Goal: Information Seeking & Learning: Learn about a topic

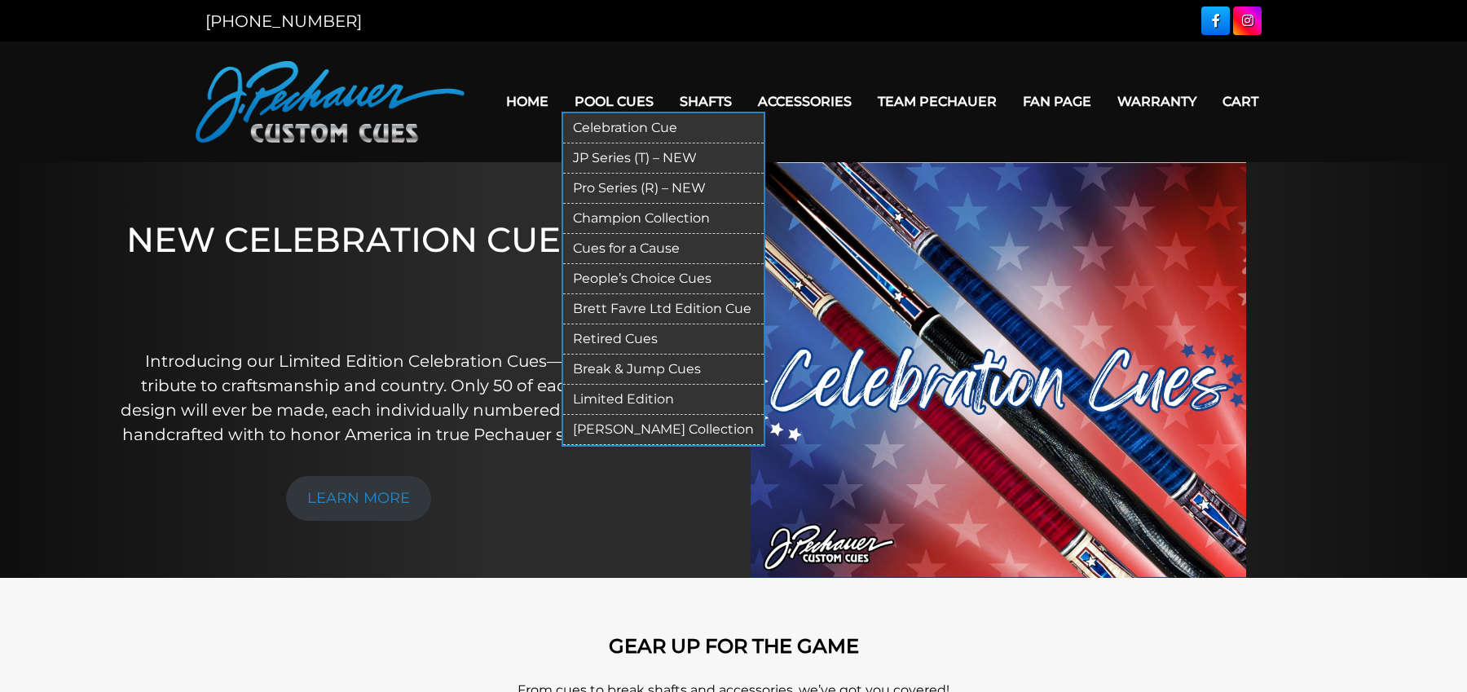
click at [650, 190] on link "Pro Series (R) – NEW" at bounding box center [663, 189] width 200 height 30
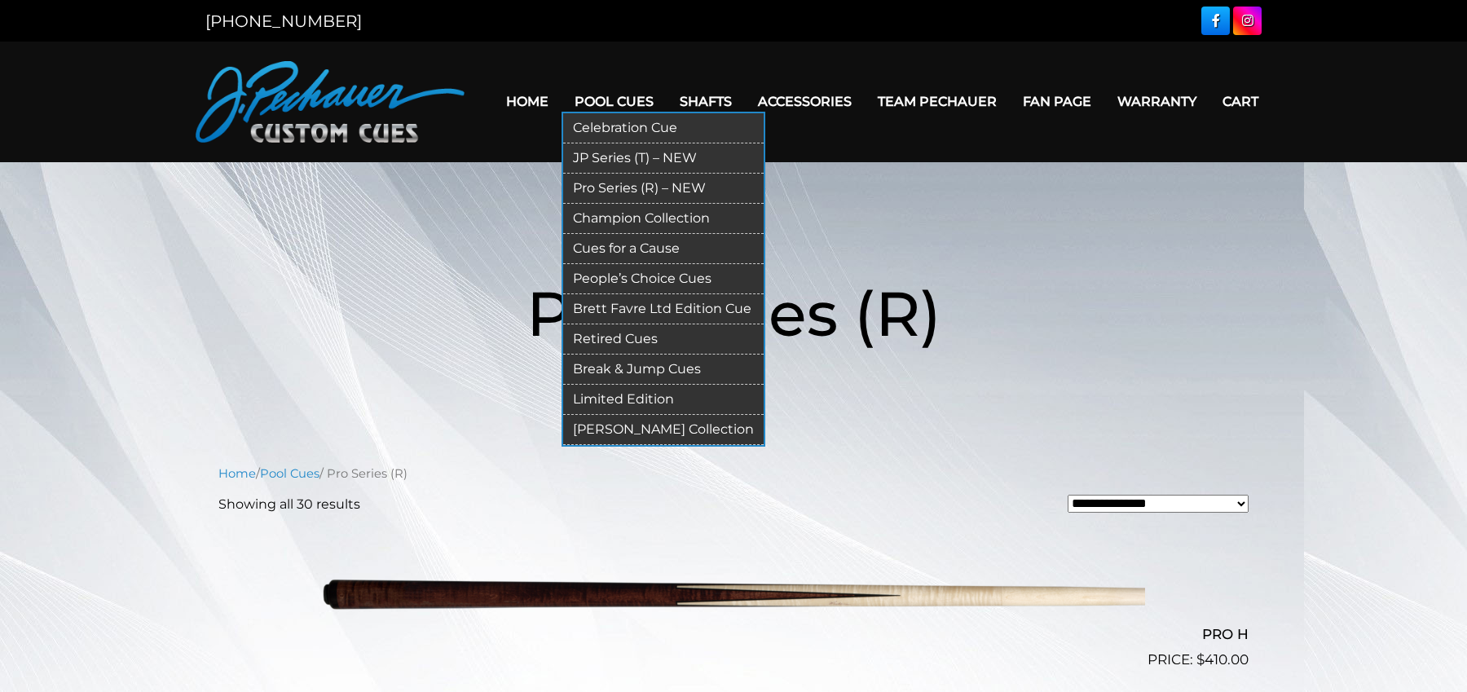
click at [631, 334] on link "Retired Cues" at bounding box center [663, 339] width 200 height 30
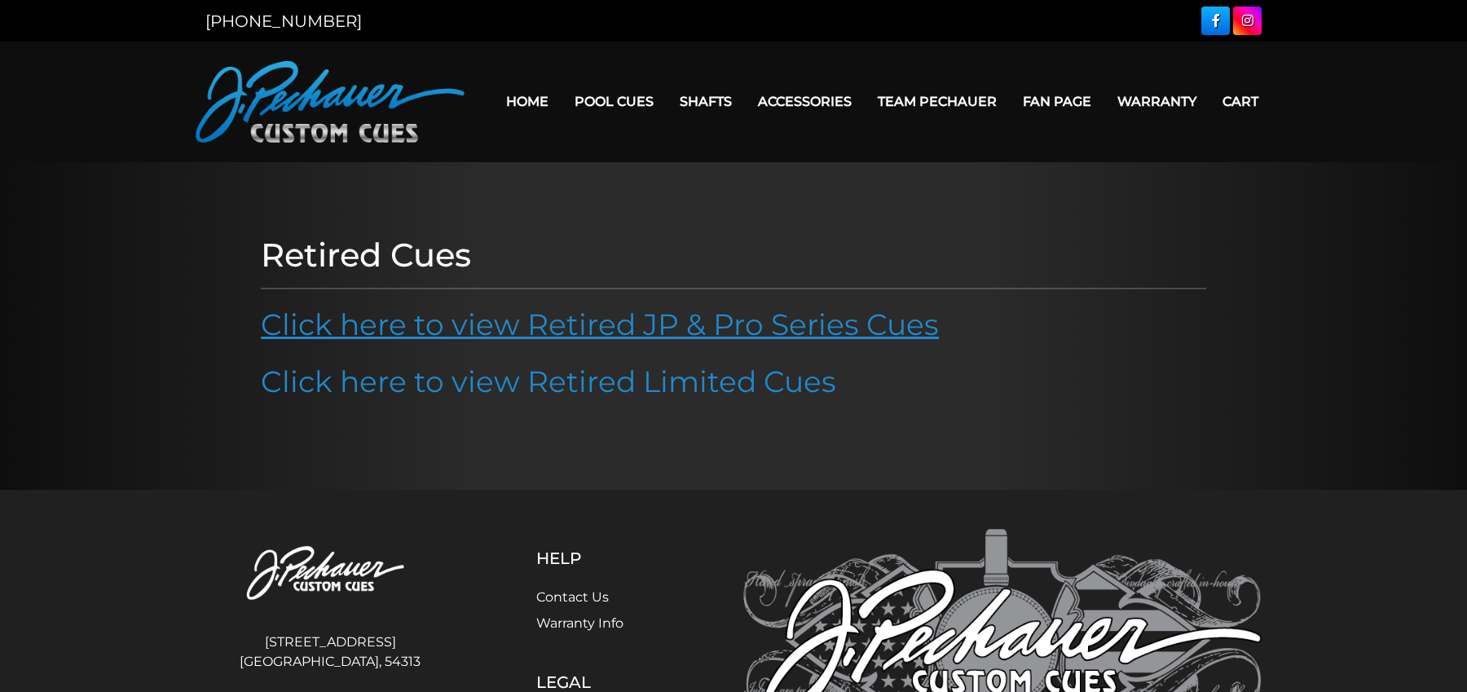
click at [685, 328] on link "Click here to view Retired JP & Pro Series Cues" at bounding box center [600, 324] width 678 height 36
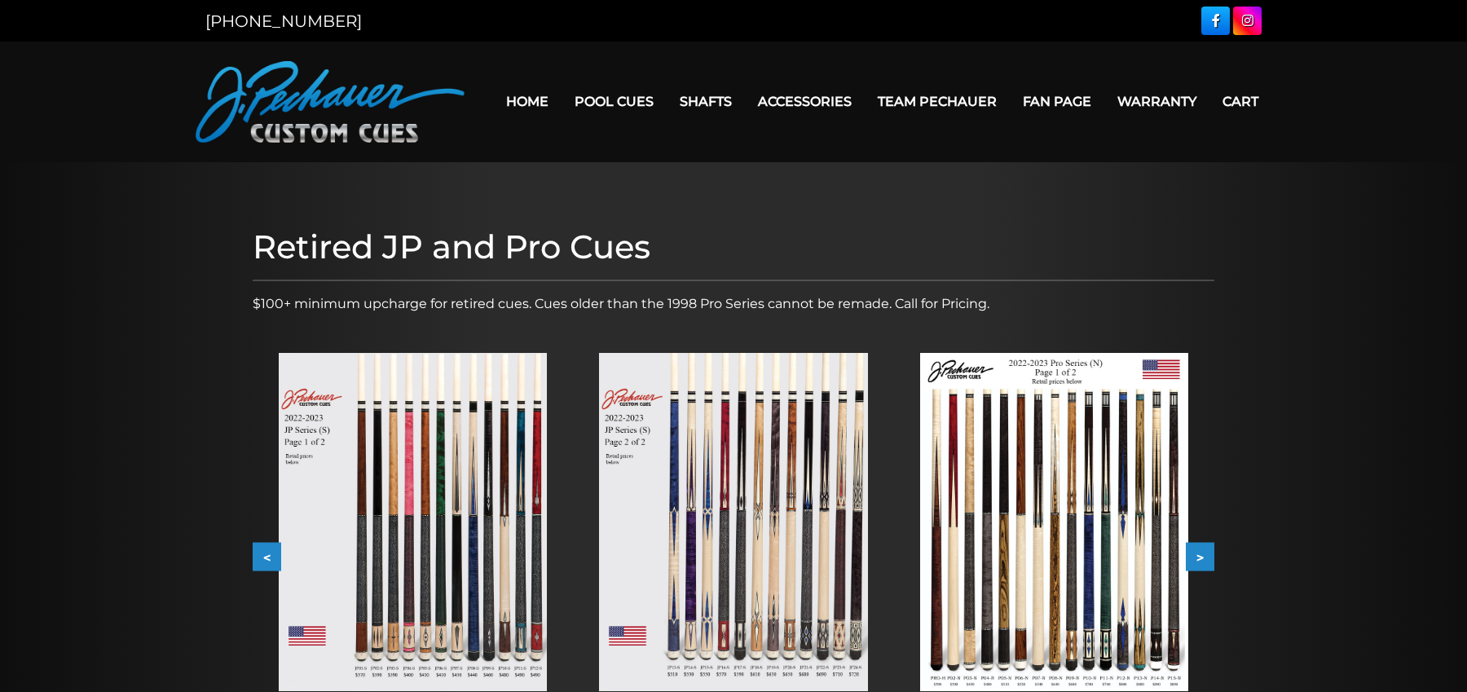
click at [395, 517] on img at bounding box center [413, 522] width 268 height 338
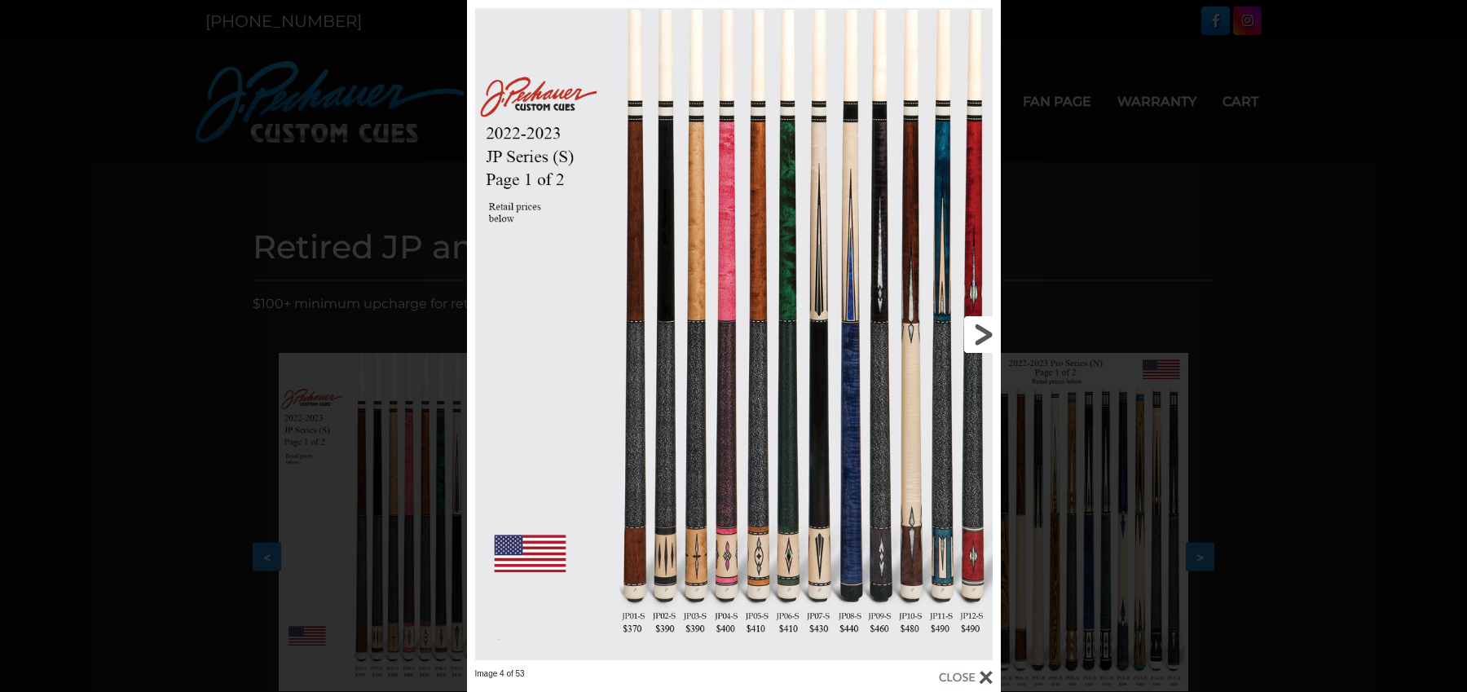
click at [980, 335] on link at bounding box center [880, 334] width 240 height 668
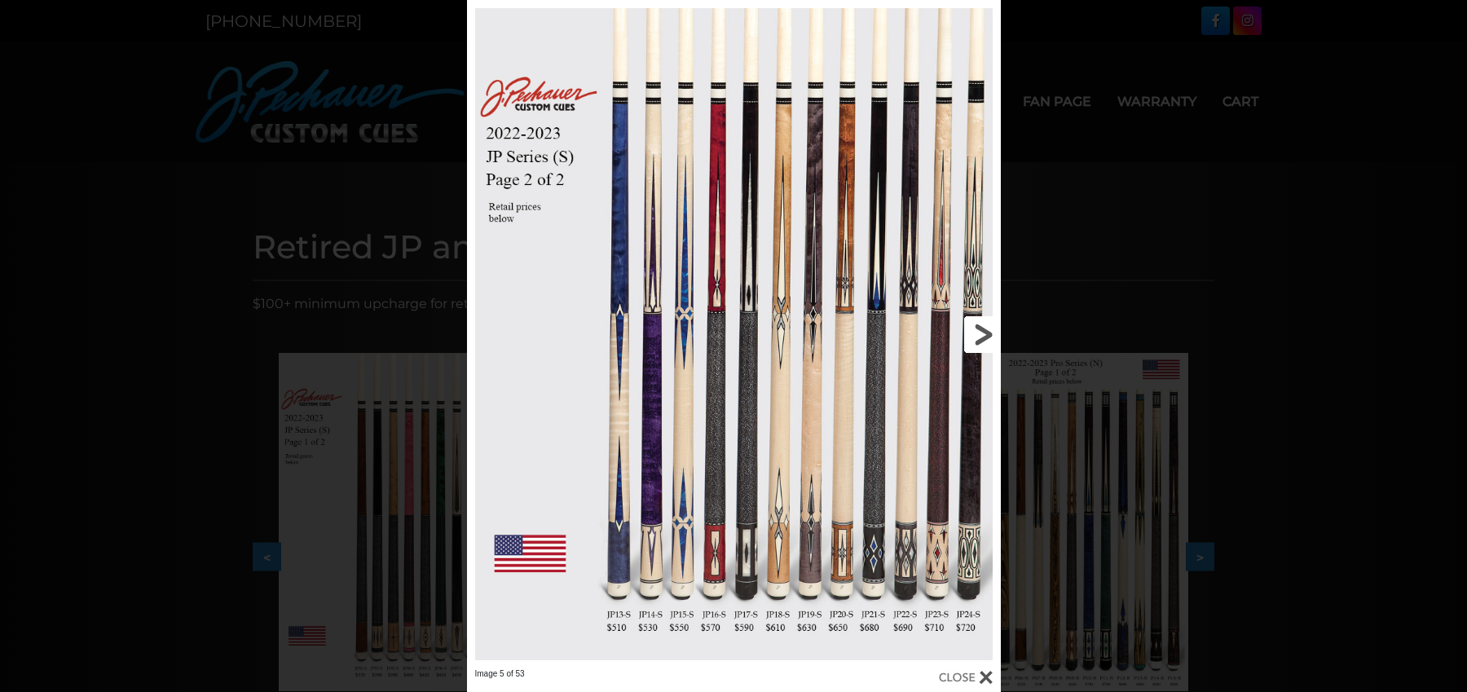
click at [980, 335] on link at bounding box center [880, 334] width 240 height 668
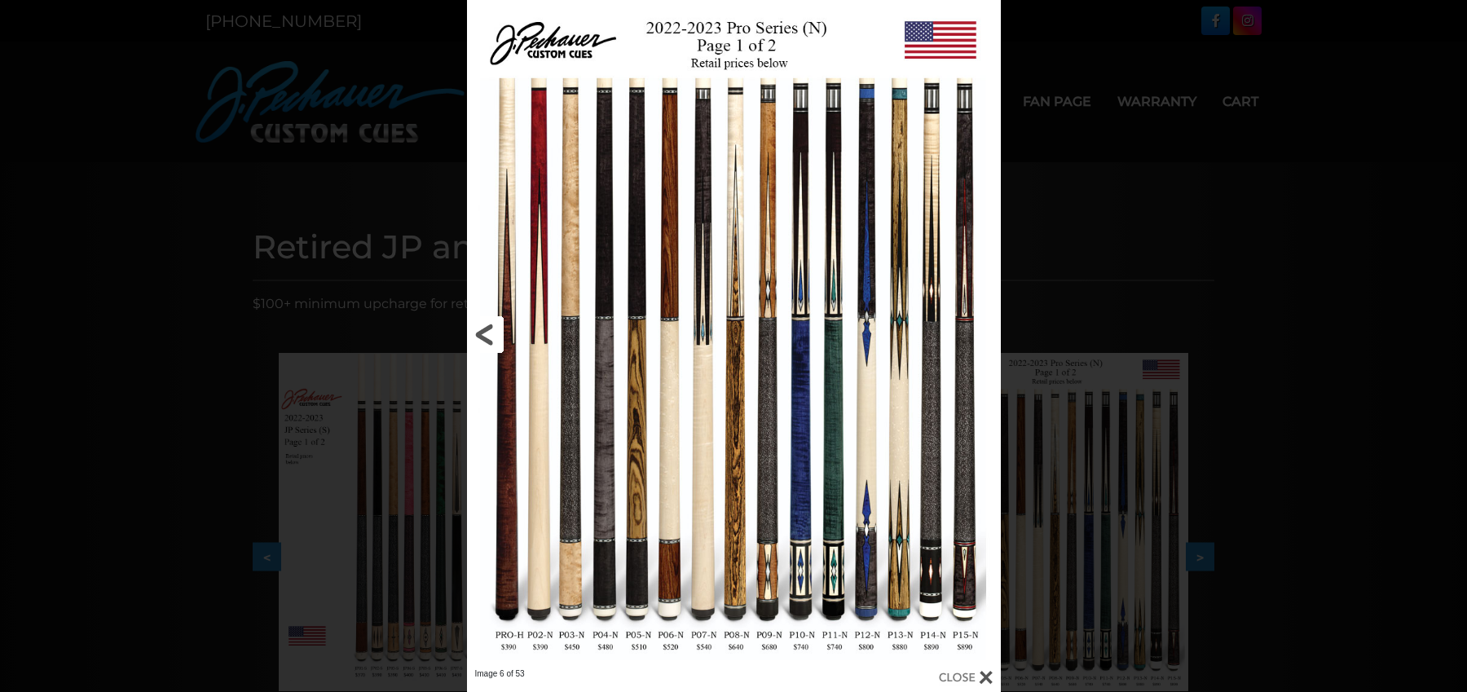
click at [490, 336] on link at bounding box center [587, 334] width 240 height 668
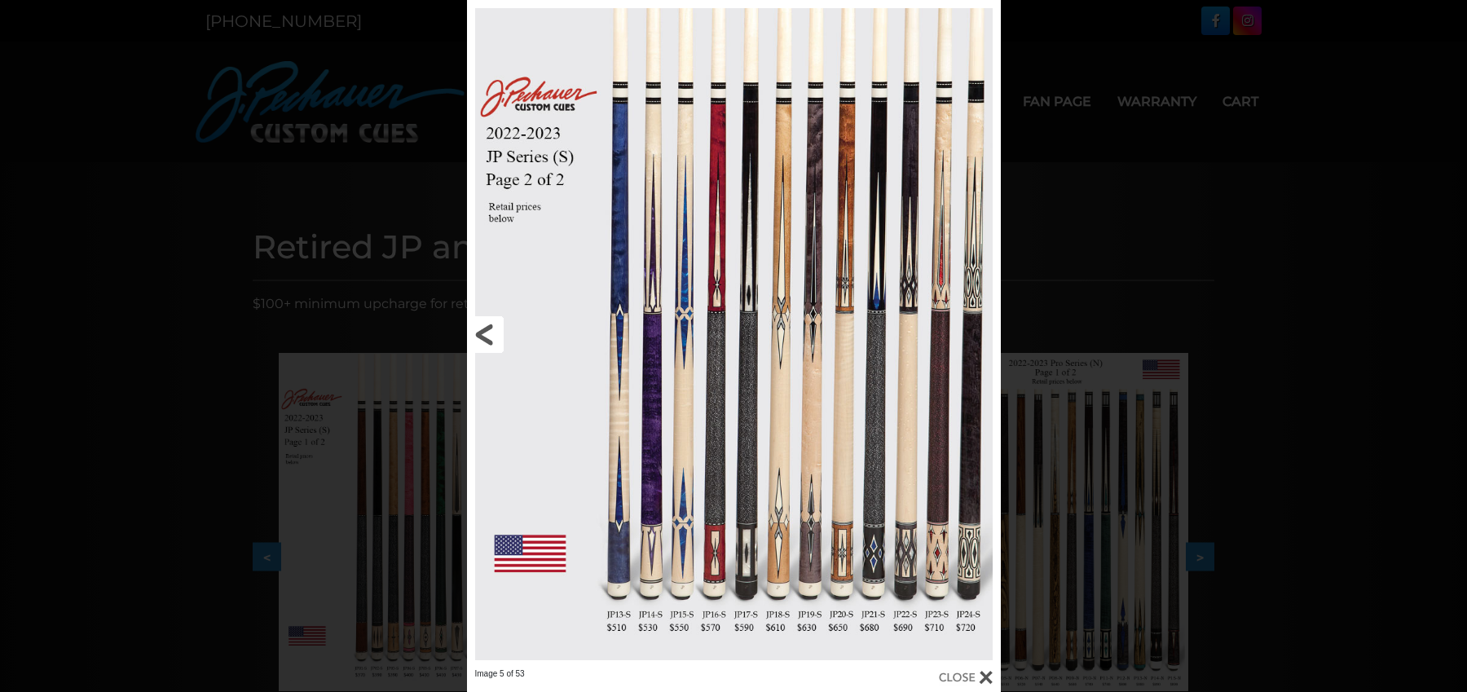
click at [487, 333] on link at bounding box center [587, 334] width 240 height 668
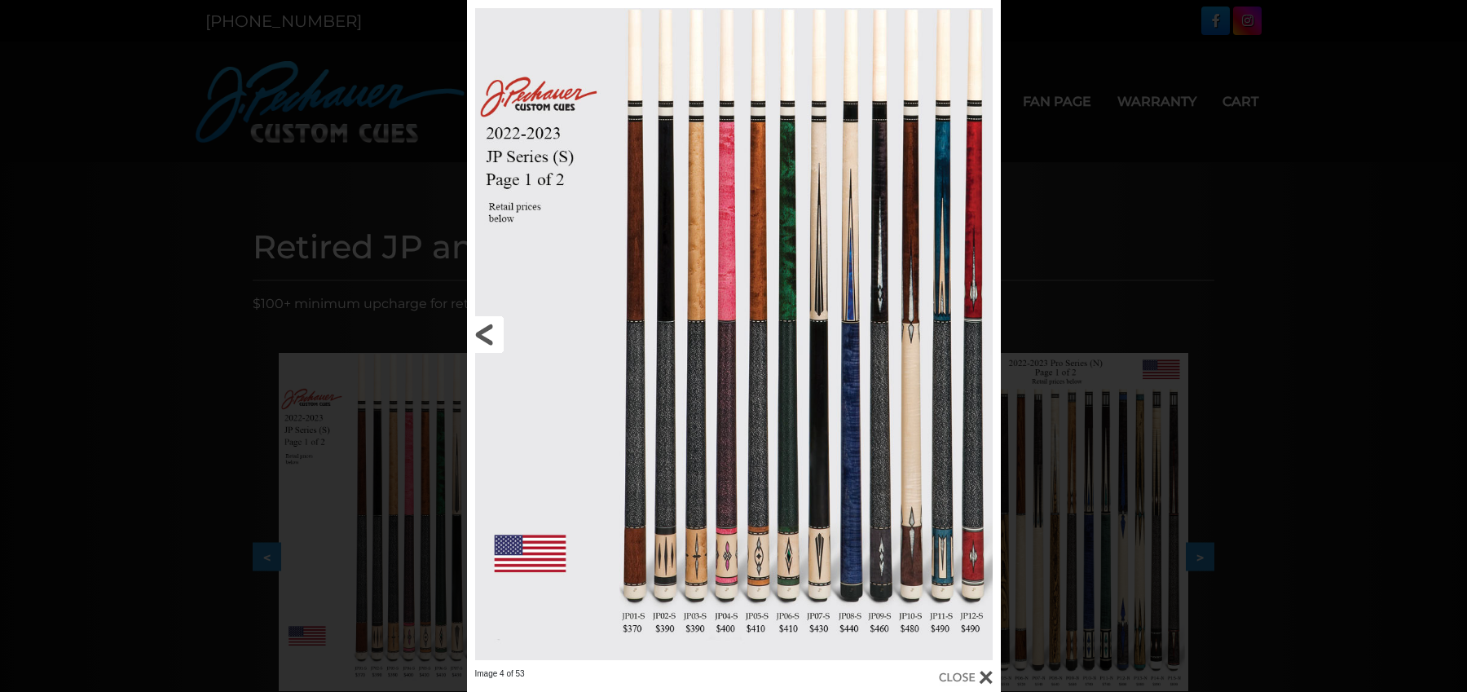
click at [487, 333] on link at bounding box center [587, 334] width 240 height 668
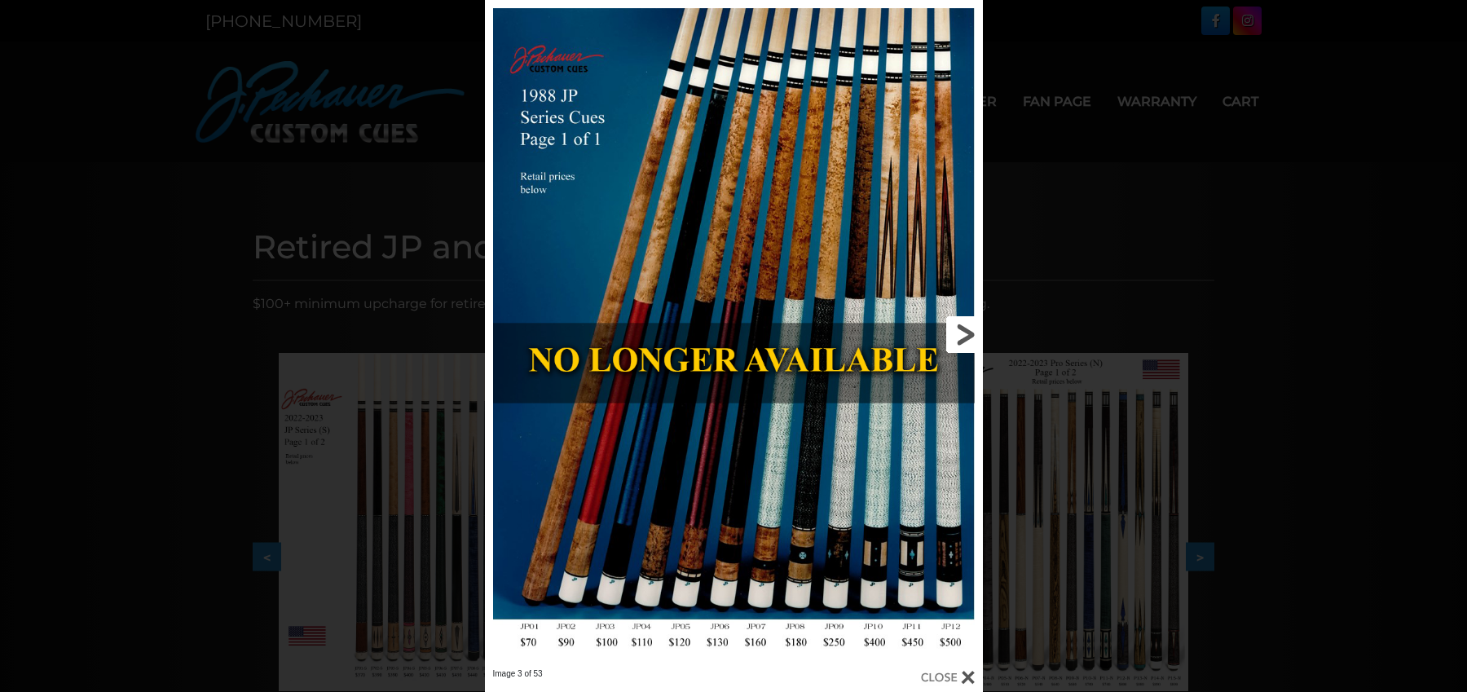
click at [961, 337] on link at bounding box center [871, 334] width 224 height 668
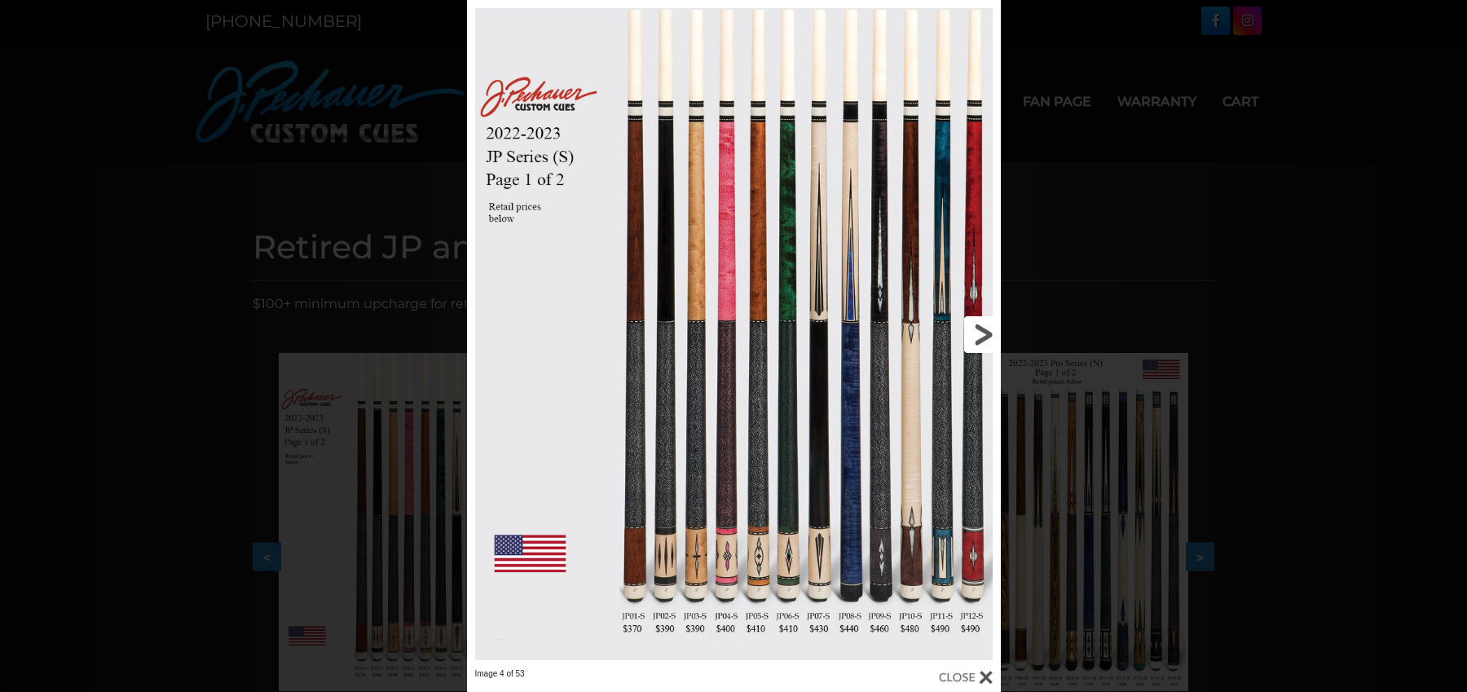
click at [966, 333] on link at bounding box center [880, 334] width 240 height 668
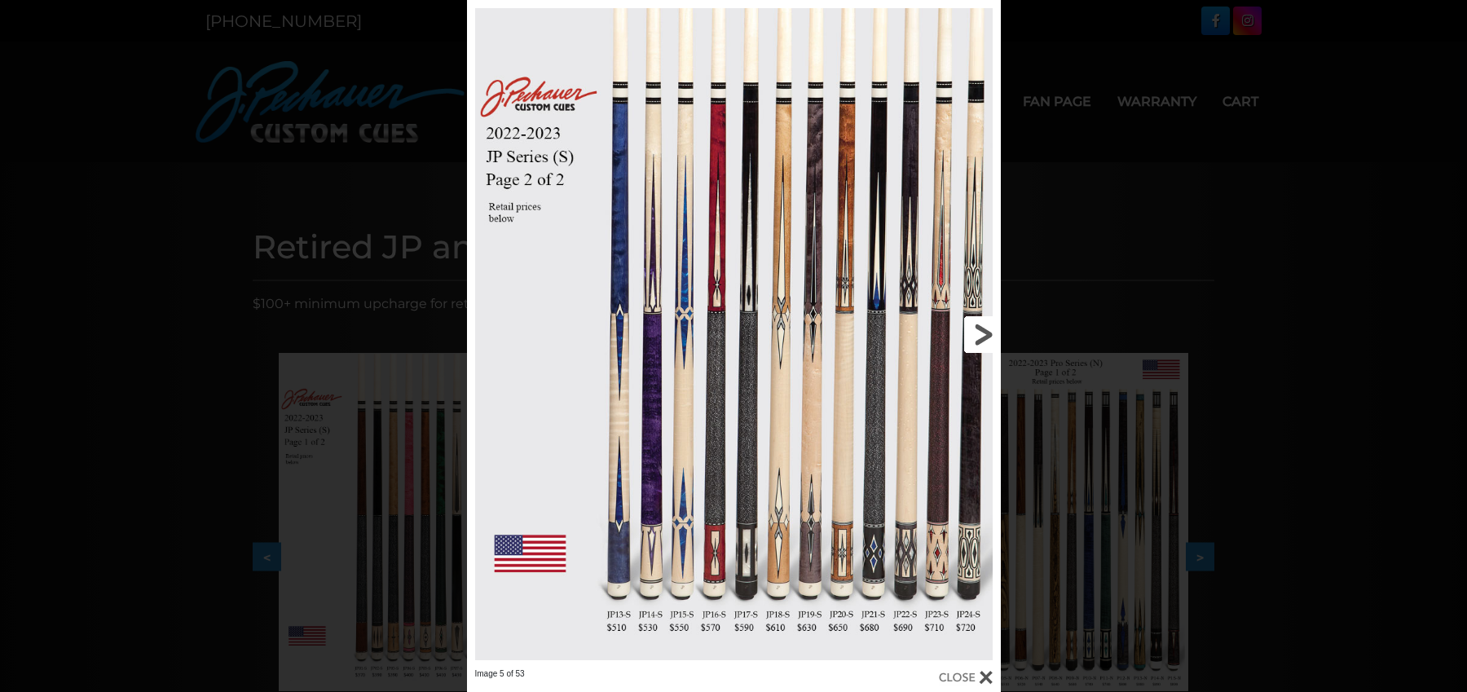
click at [966, 333] on link at bounding box center [880, 334] width 240 height 668
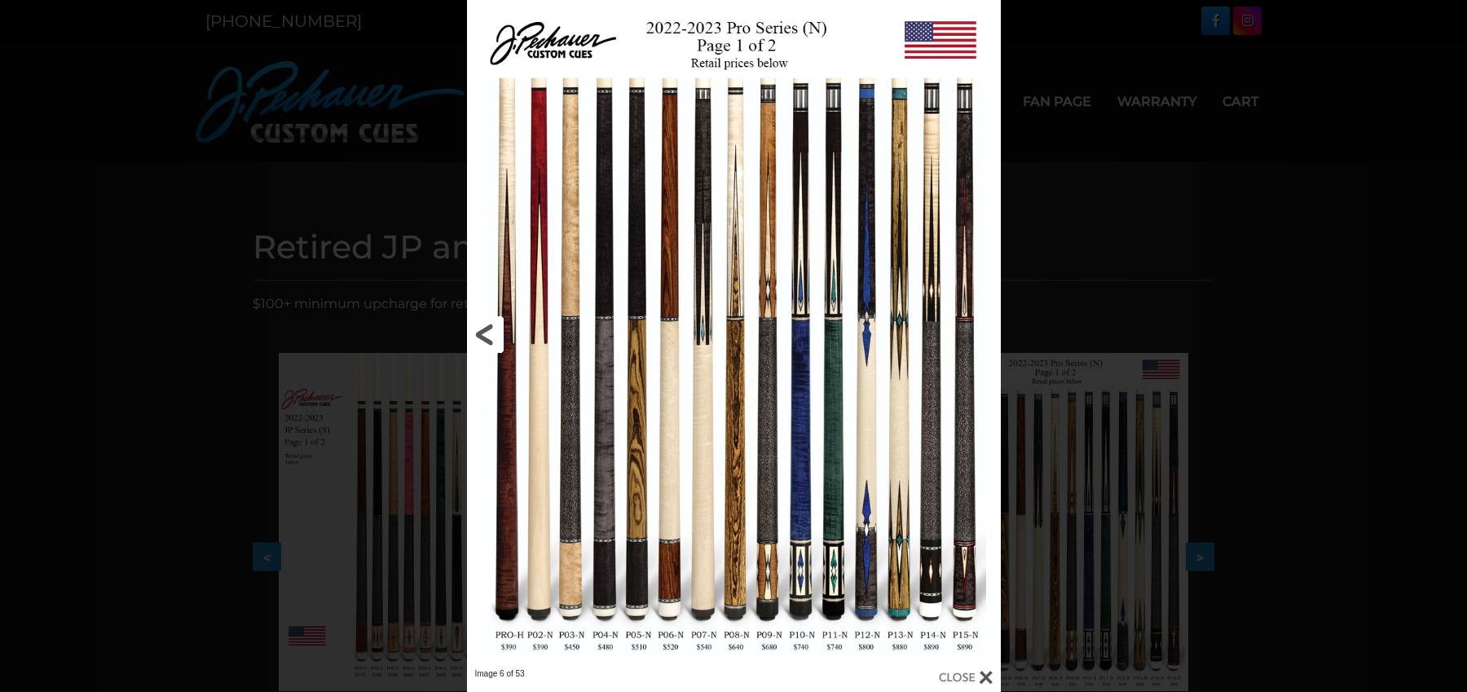
click at [485, 333] on link at bounding box center [587, 334] width 240 height 668
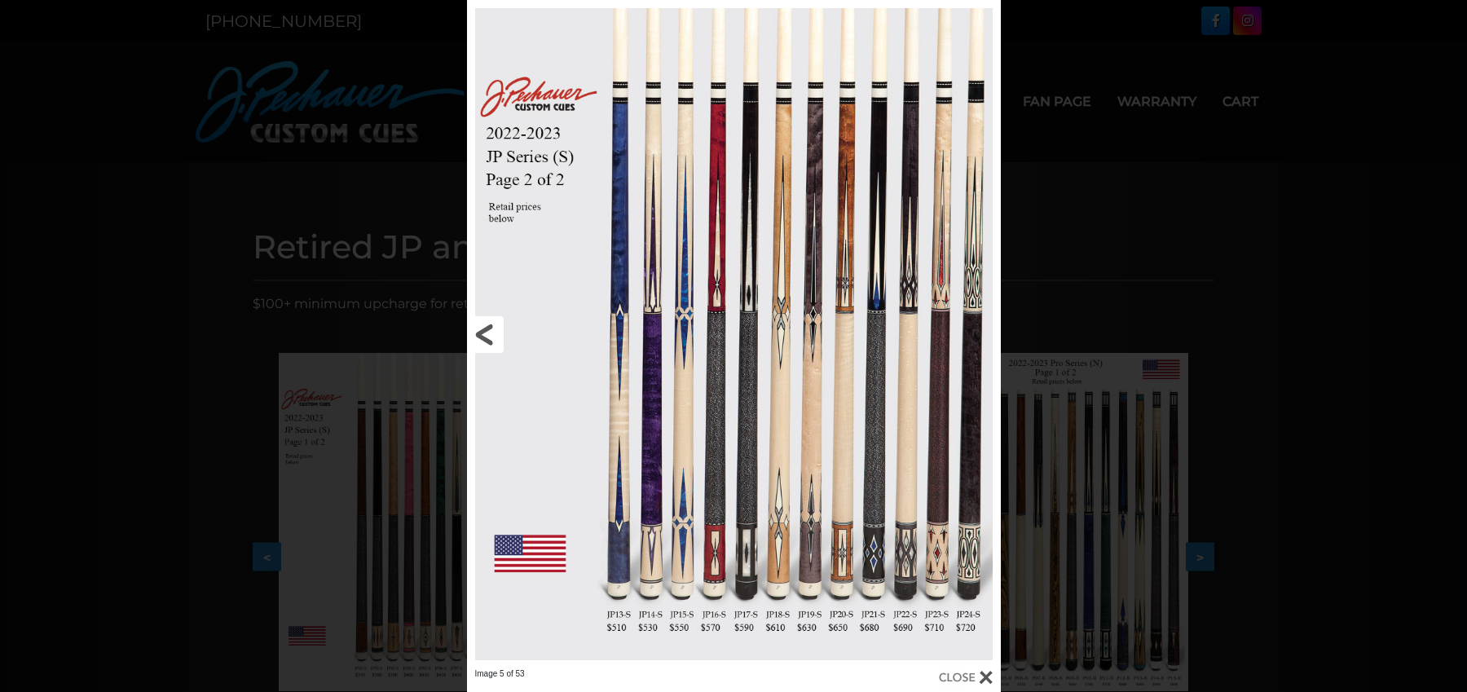
click at [485, 333] on link at bounding box center [587, 334] width 240 height 668
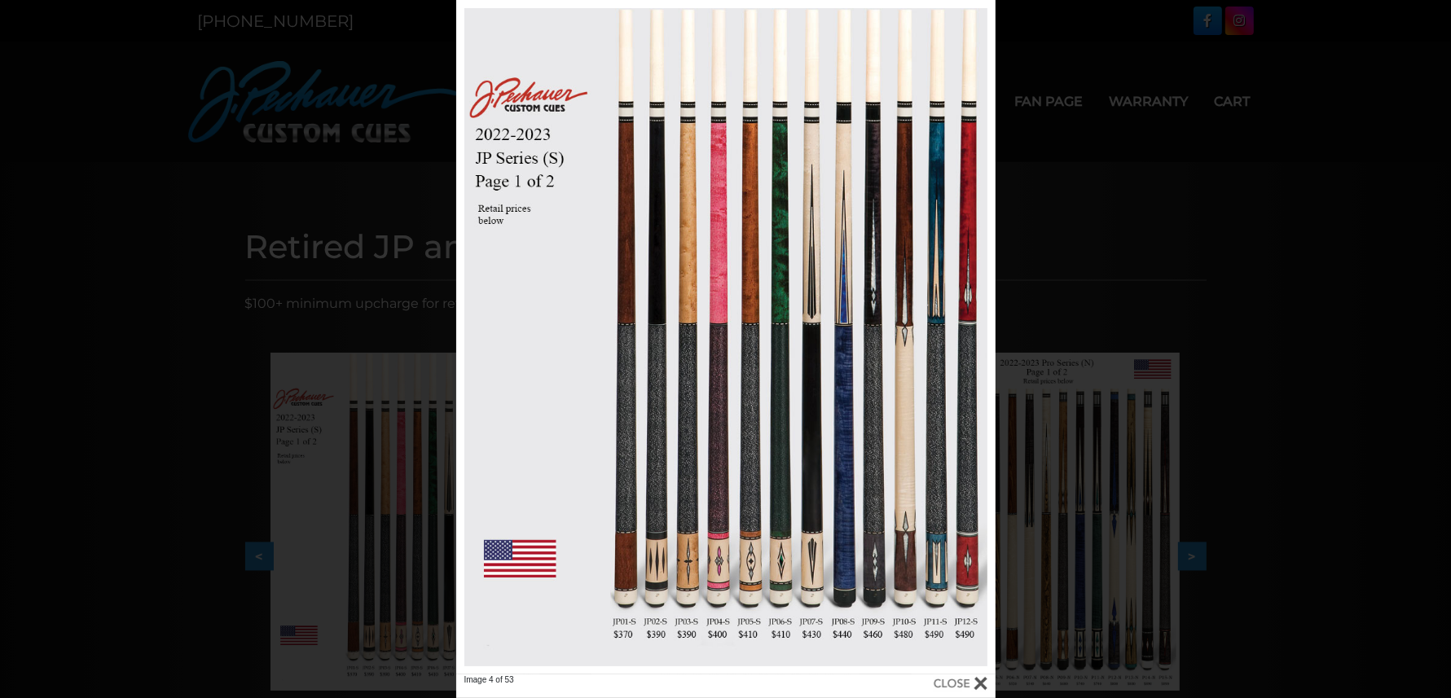
click at [1186, 213] on div "Image 4 of 53" at bounding box center [725, 349] width 1451 height 698
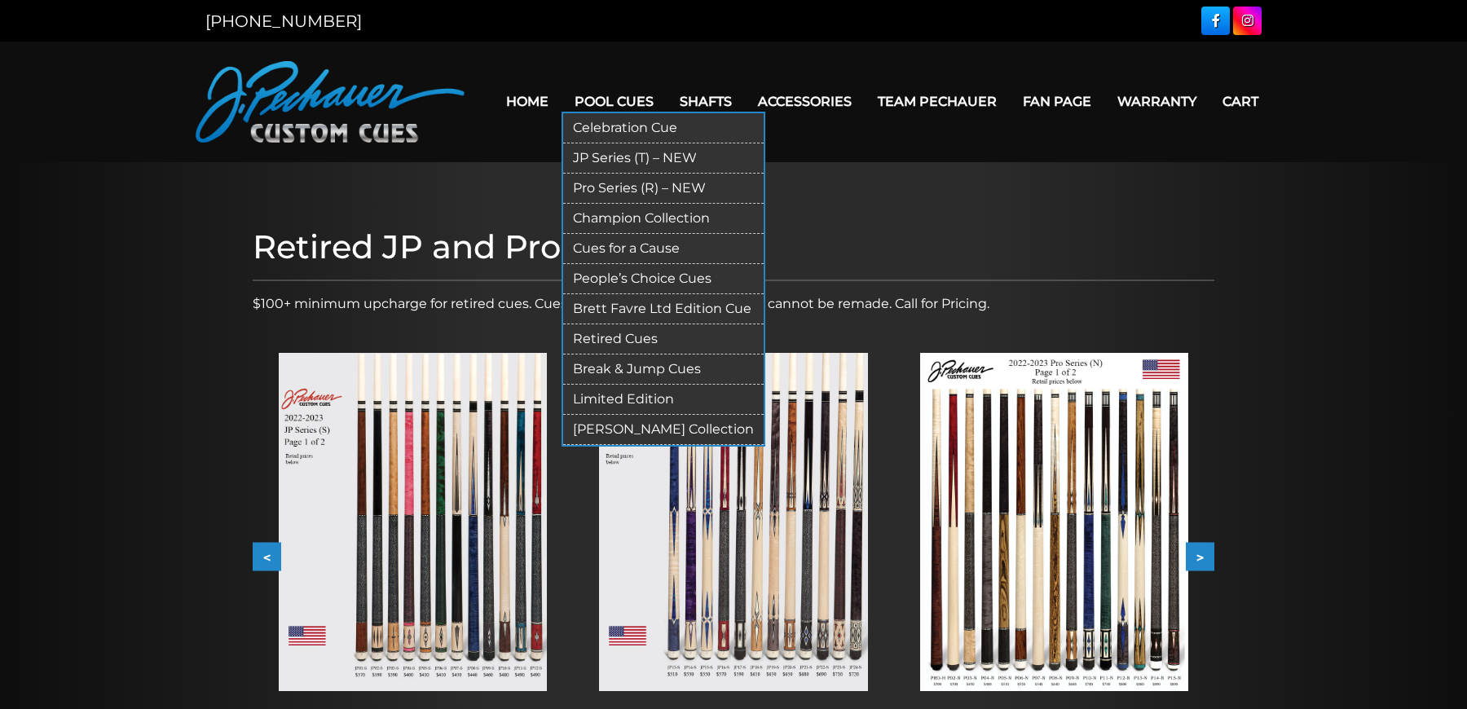
click at [628, 156] on link "JP Series (T) – NEW" at bounding box center [663, 158] width 200 height 30
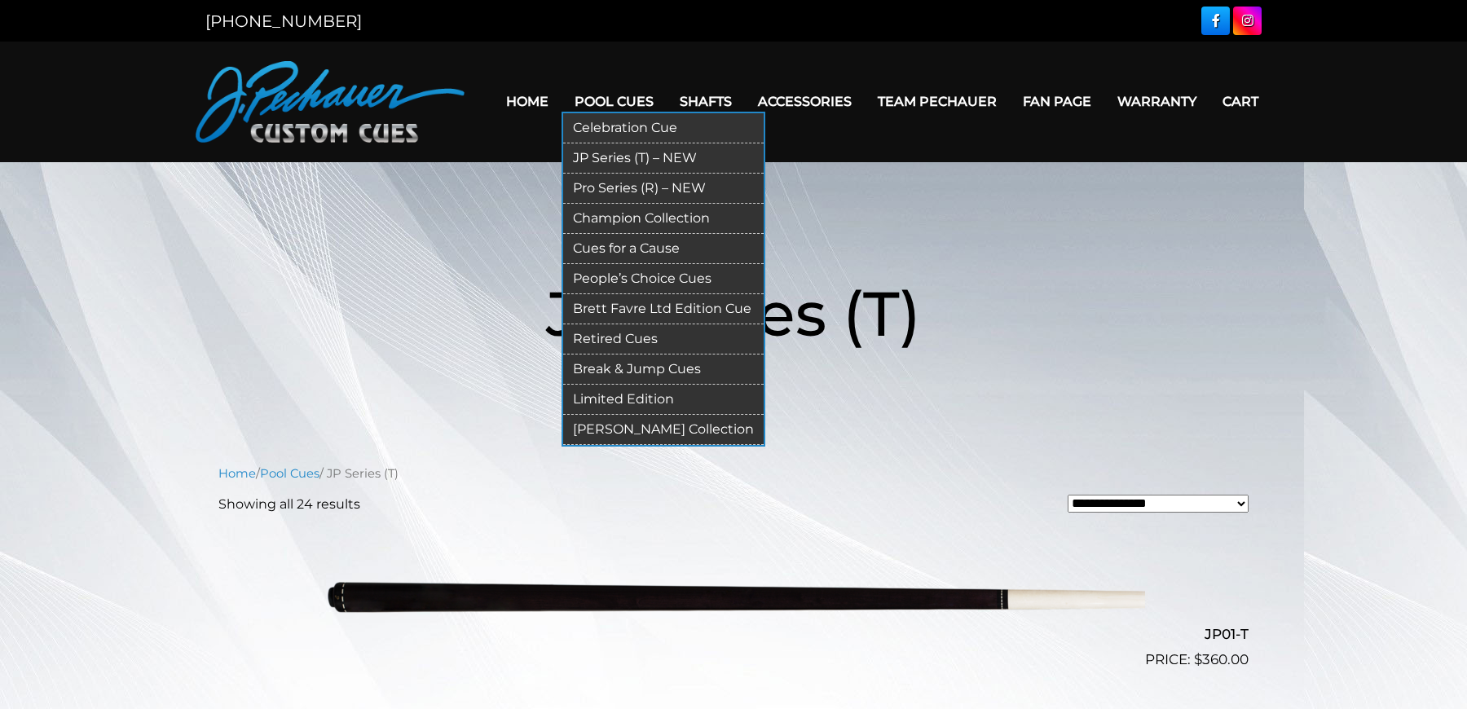
click at [616, 189] on link "Pro Series (R) – NEW" at bounding box center [663, 189] width 200 height 30
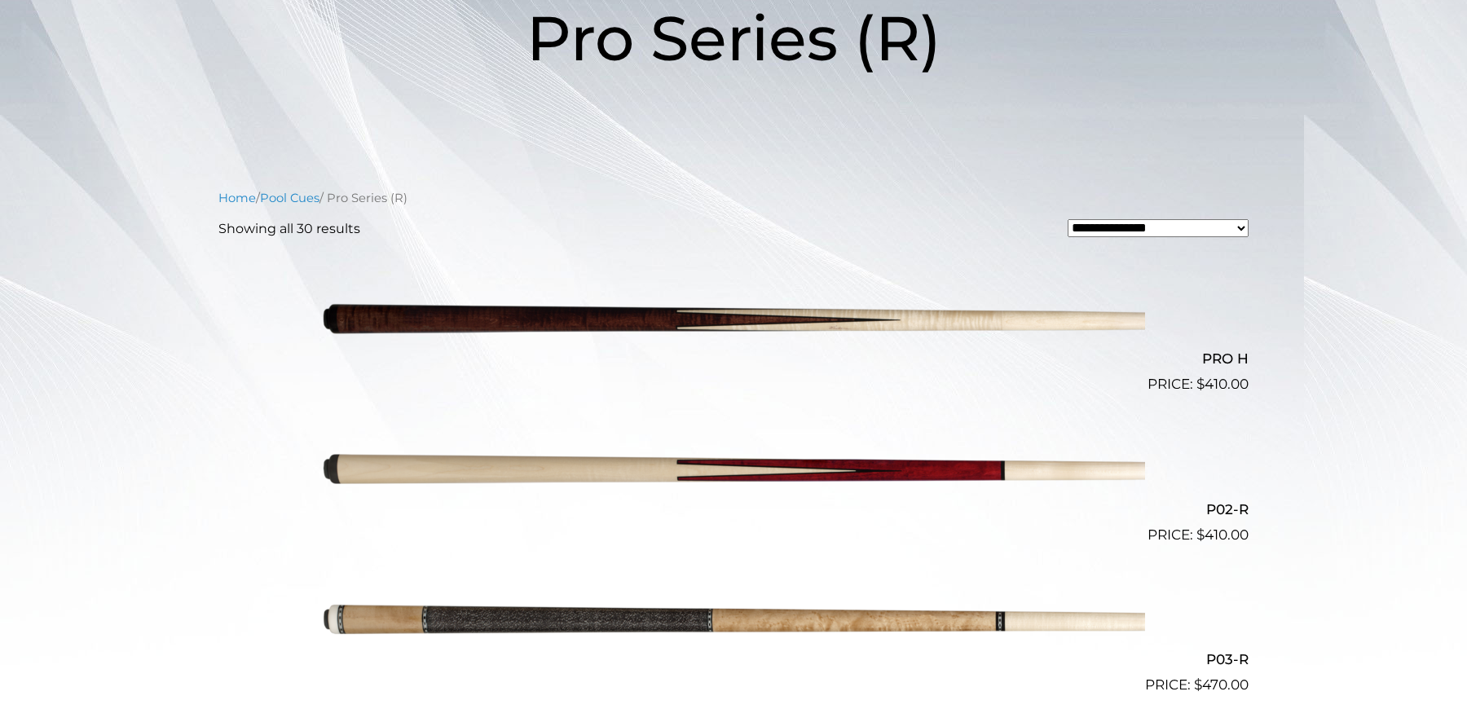
scroll to position [451, 0]
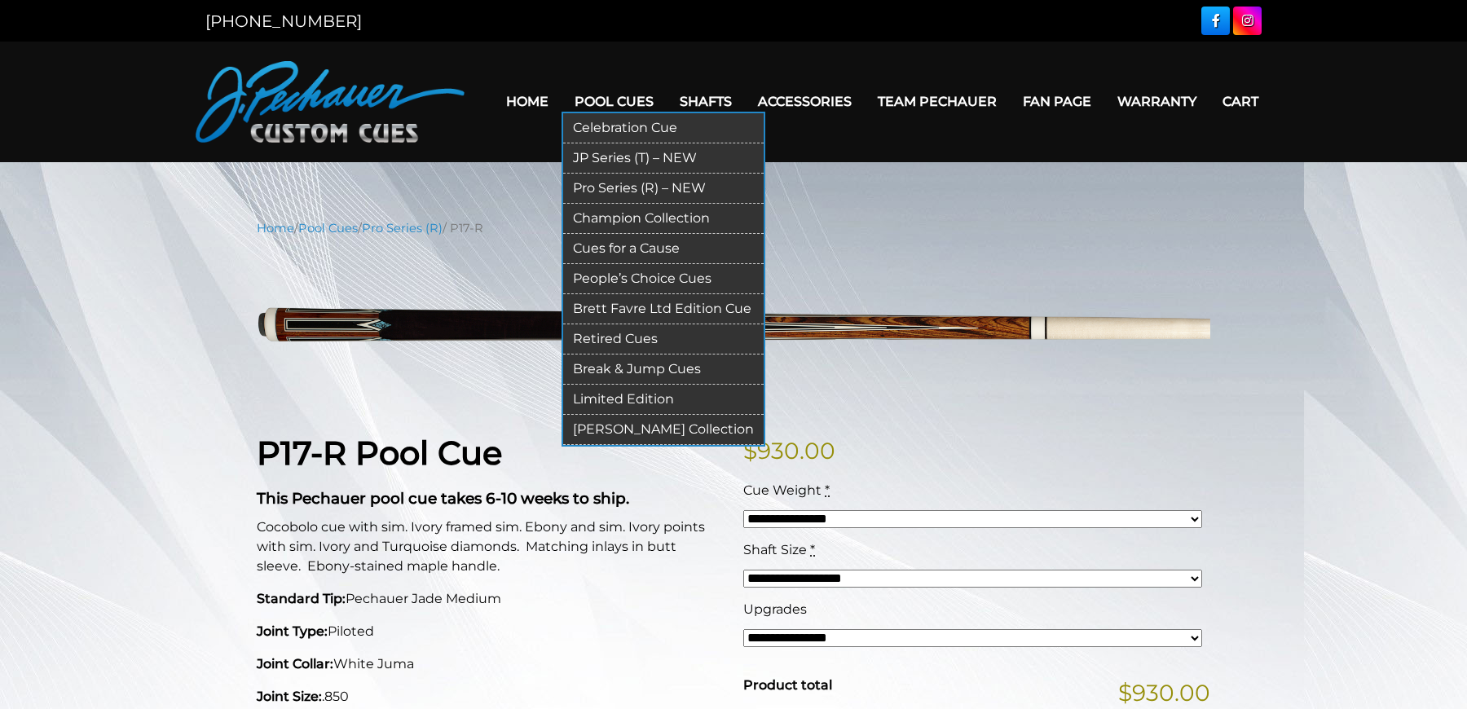
click at [620, 176] on link "Pro Series (R) – NEW" at bounding box center [663, 189] width 200 height 30
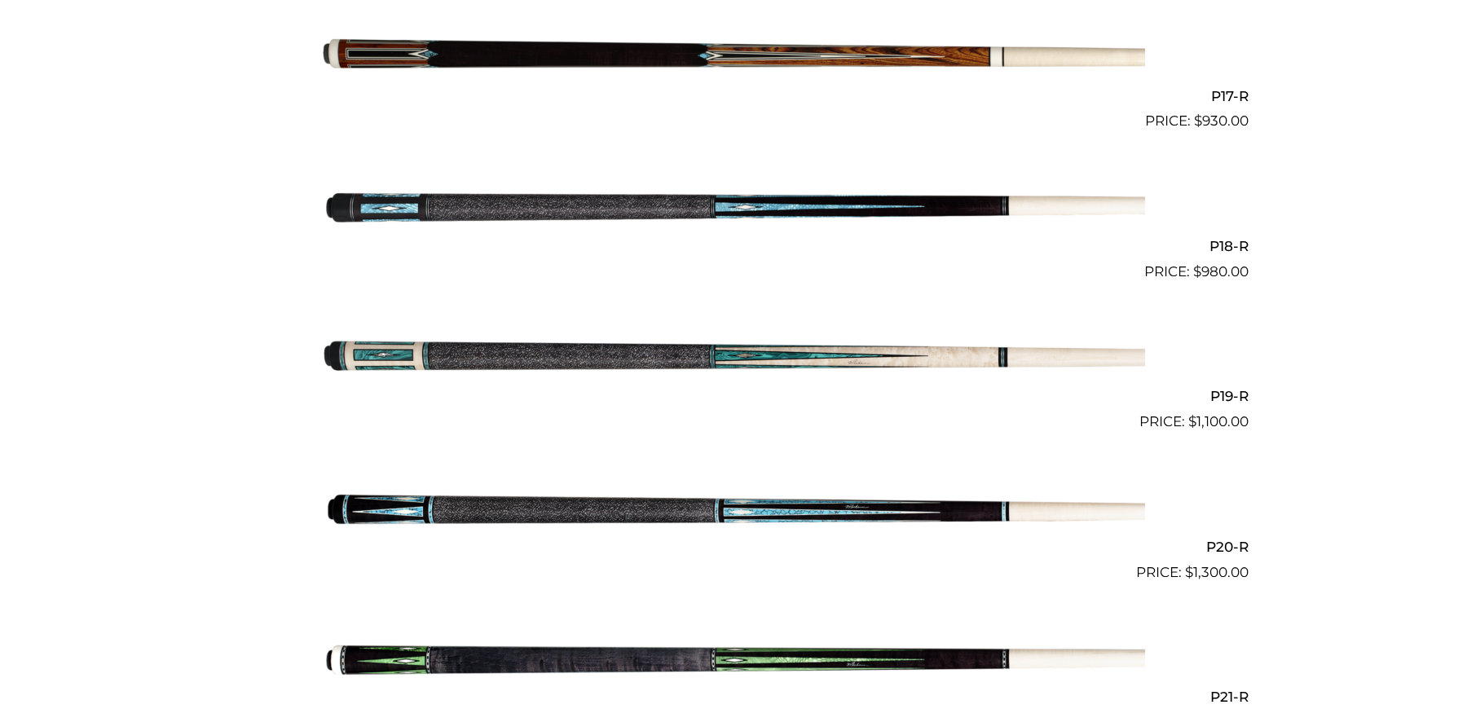
scroll to position [2938, 0]
